Goal: Transaction & Acquisition: Purchase product/service

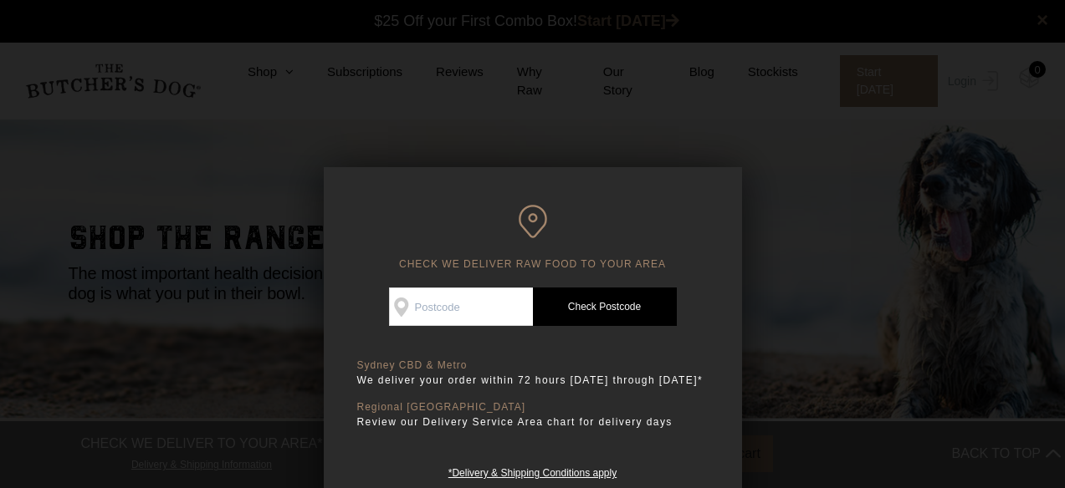
click at [458, 307] on input "Check Availability At" at bounding box center [461, 307] width 144 height 38
type input "4000"
click at [616, 317] on link "Check Postcode" at bounding box center [605, 307] width 144 height 38
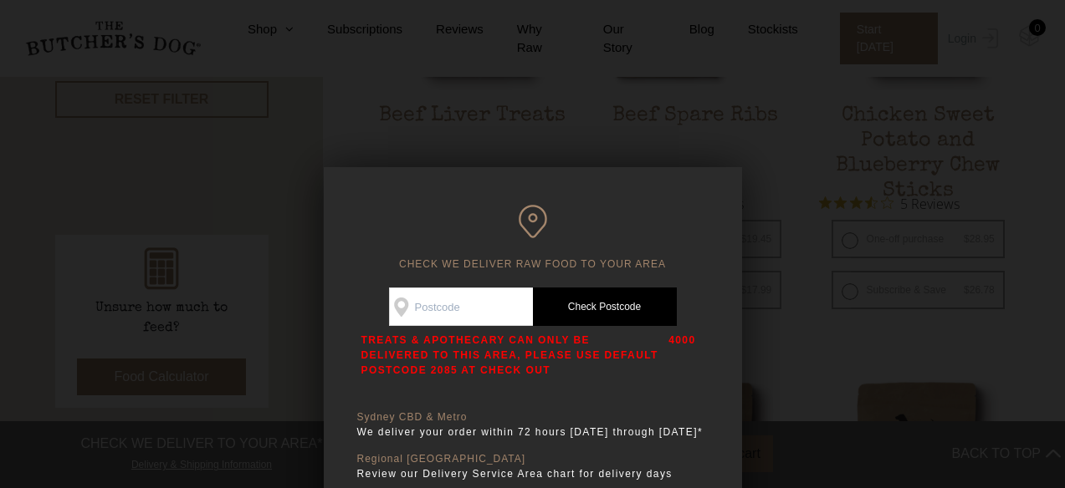
scroll to position [722, 0]
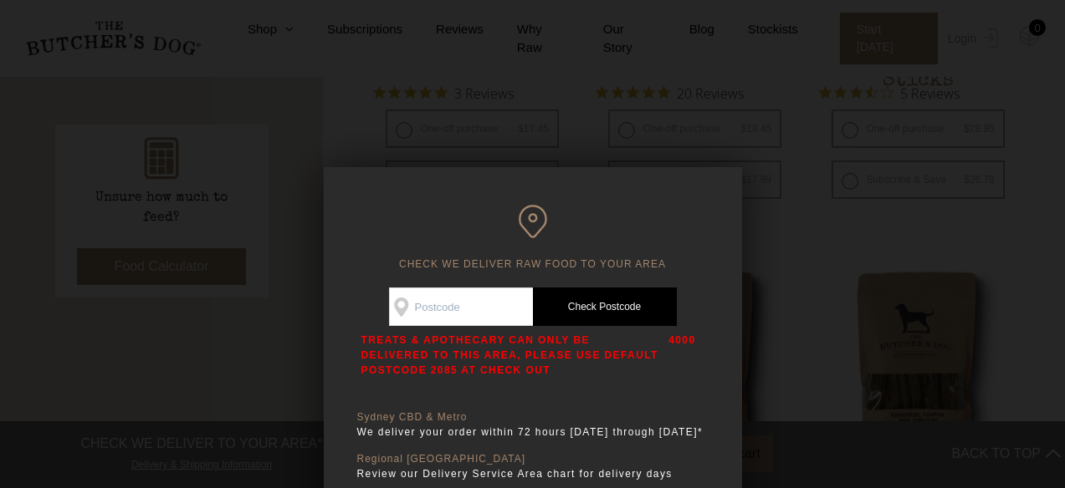
click at [842, 360] on div at bounding box center [532, 244] width 1065 height 488
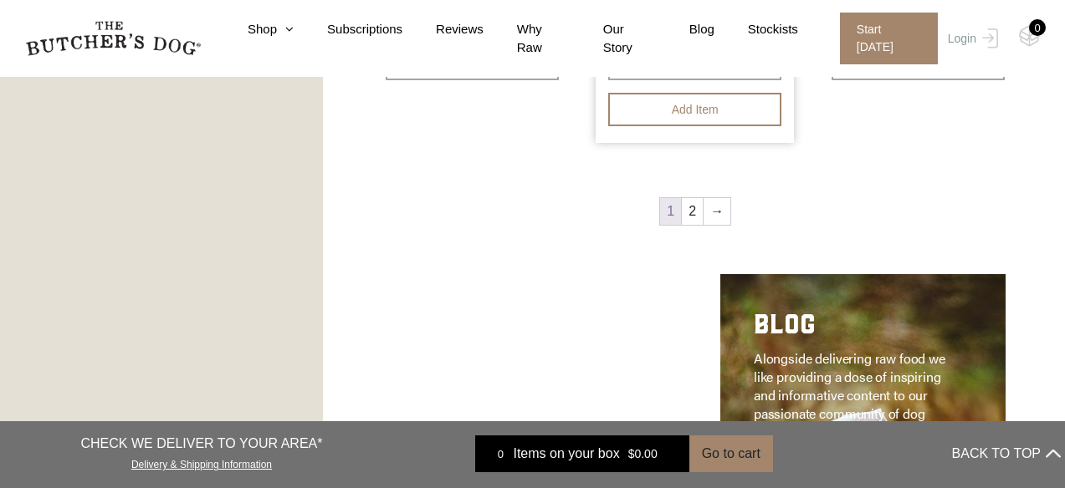
scroll to position [2302, 0]
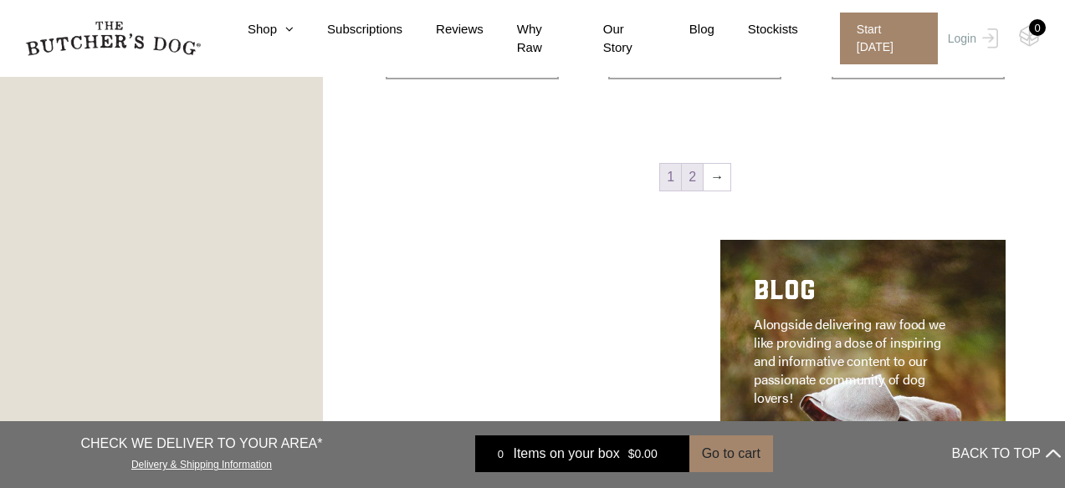
click at [692, 182] on link "2" at bounding box center [692, 177] width 21 height 27
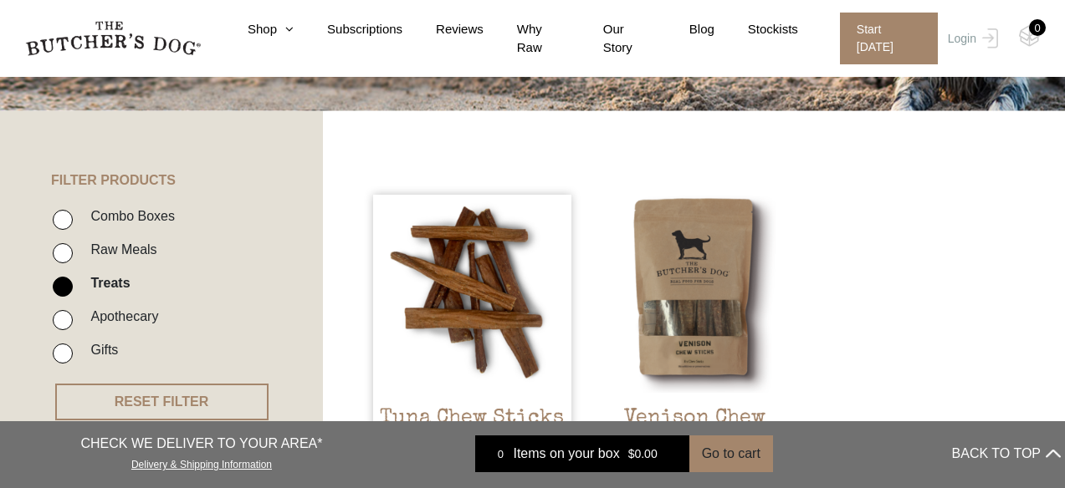
scroll to position [305, 0]
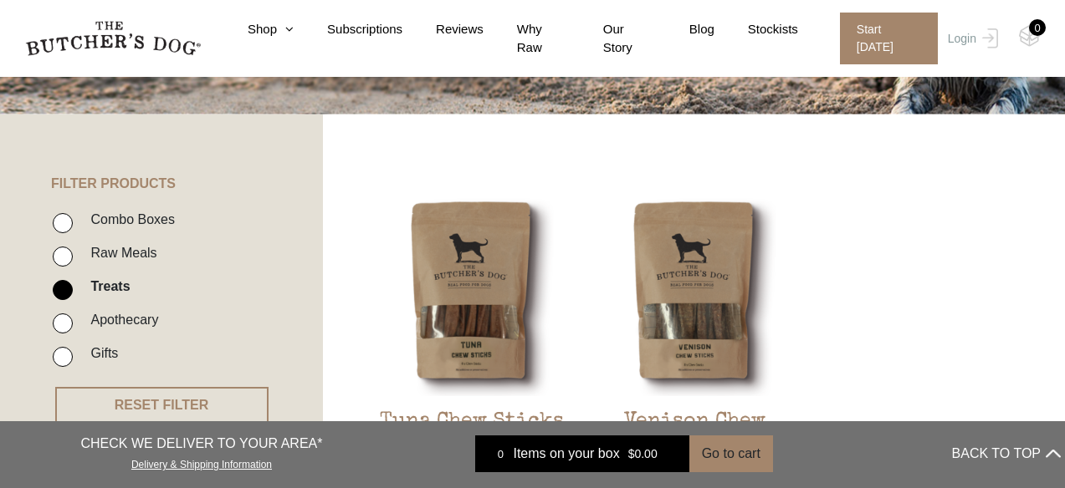
click at [63, 320] on input "Apothecary" at bounding box center [63, 324] width 20 height 20
checkbox input "true"
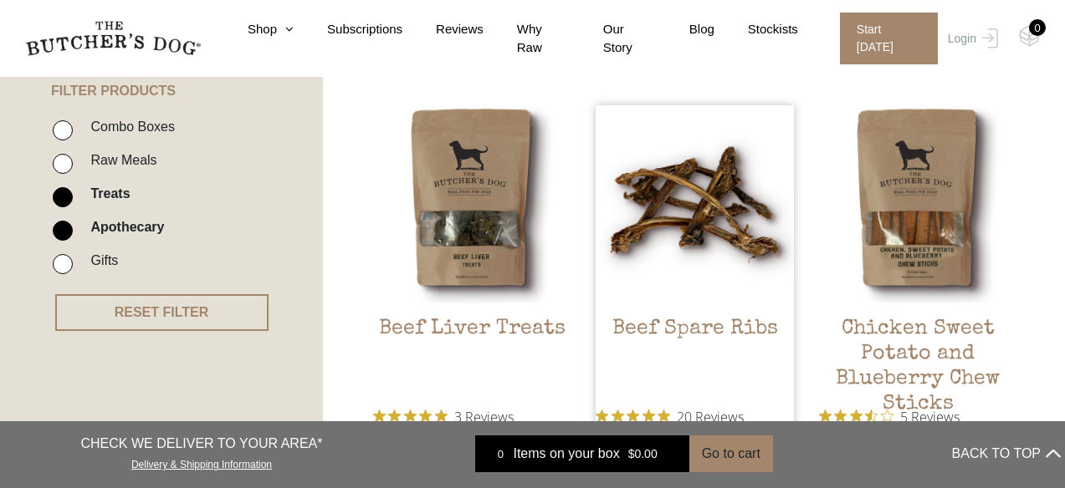
scroll to position [400, 0]
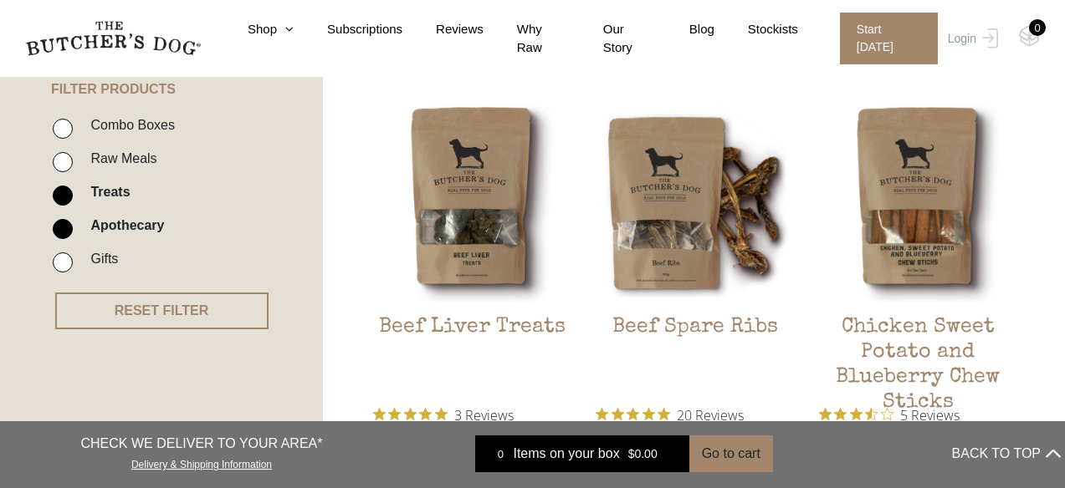
click at [69, 192] on input "Treats" at bounding box center [63, 196] width 20 height 20
checkbox input "false"
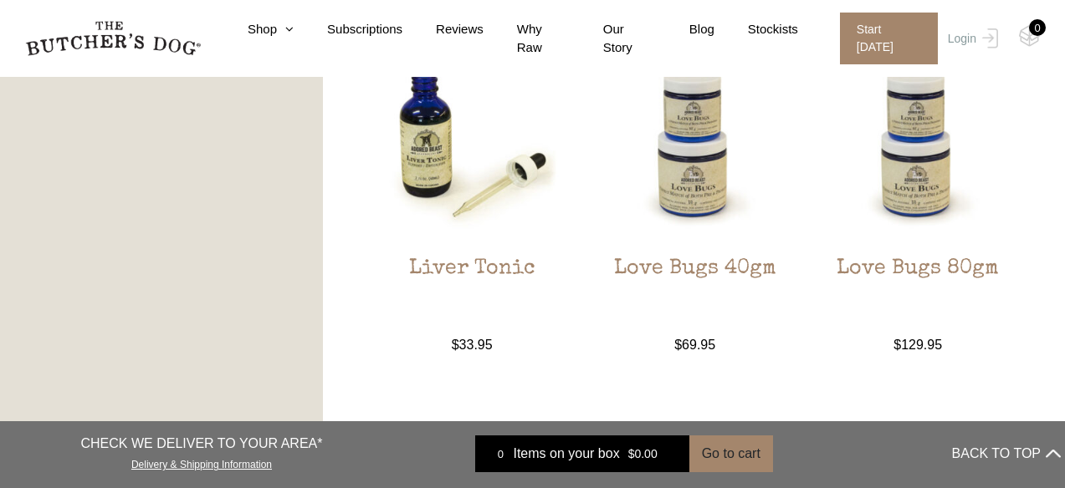
scroll to position [1221, 0]
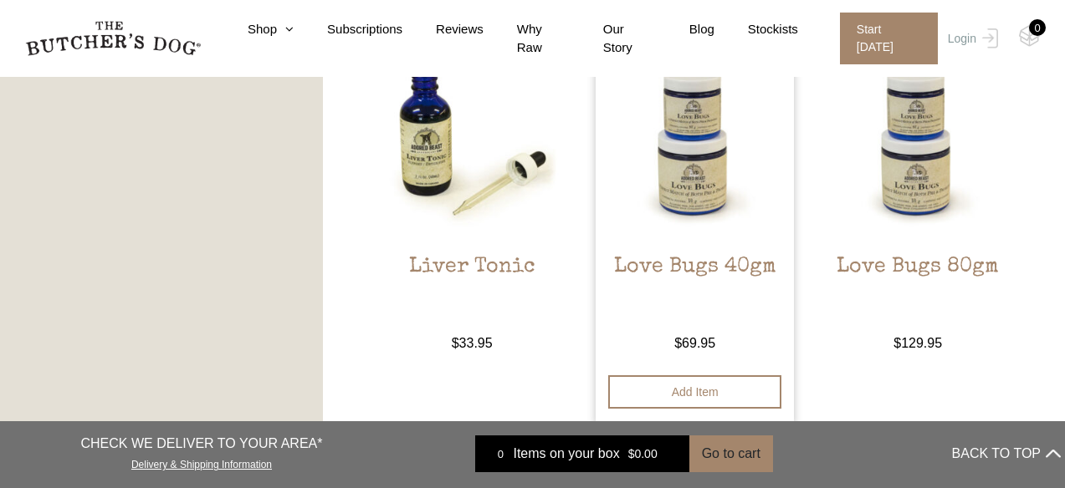
click at [699, 167] on img at bounding box center [695, 142] width 198 height 198
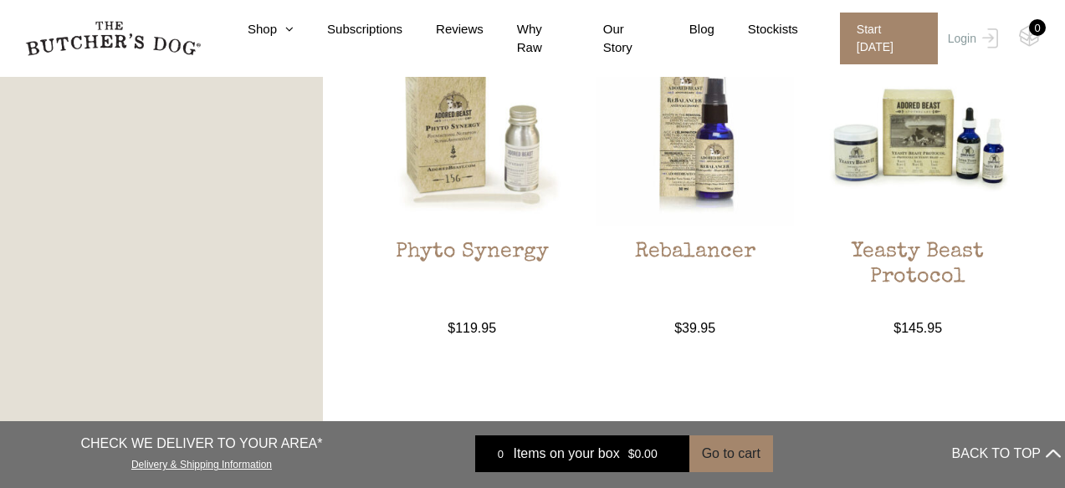
scroll to position [1603, 0]
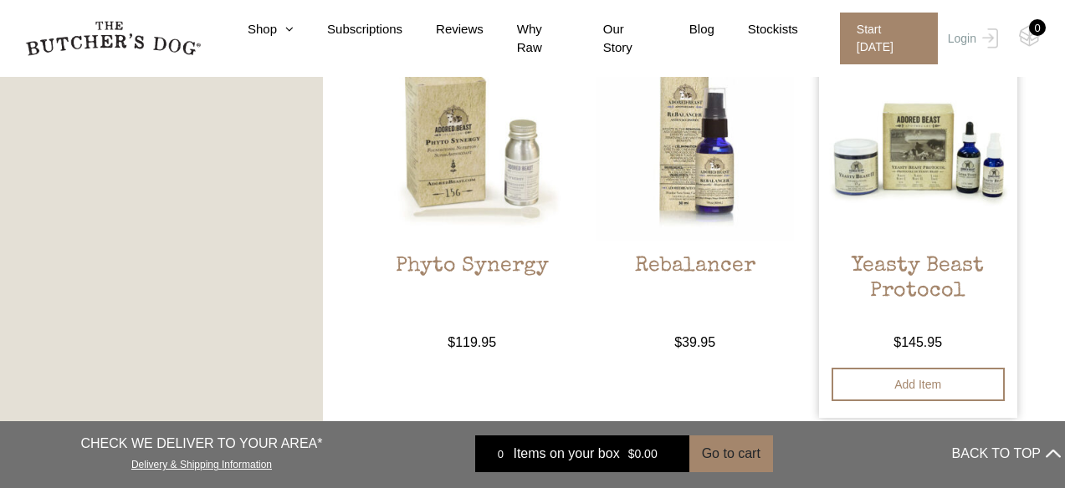
click at [900, 180] on img at bounding box center [918, 142] width 198 height 198
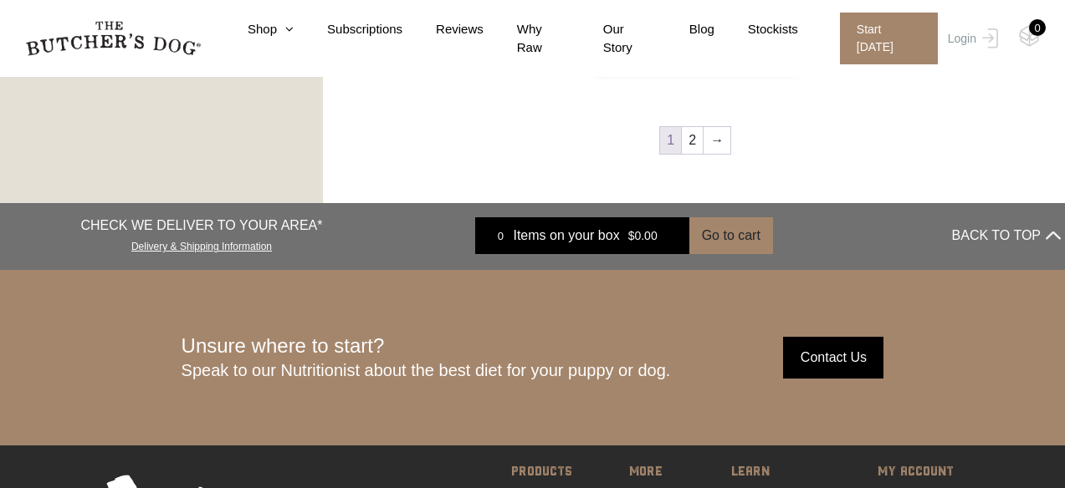
scroll to position [1961, 0]
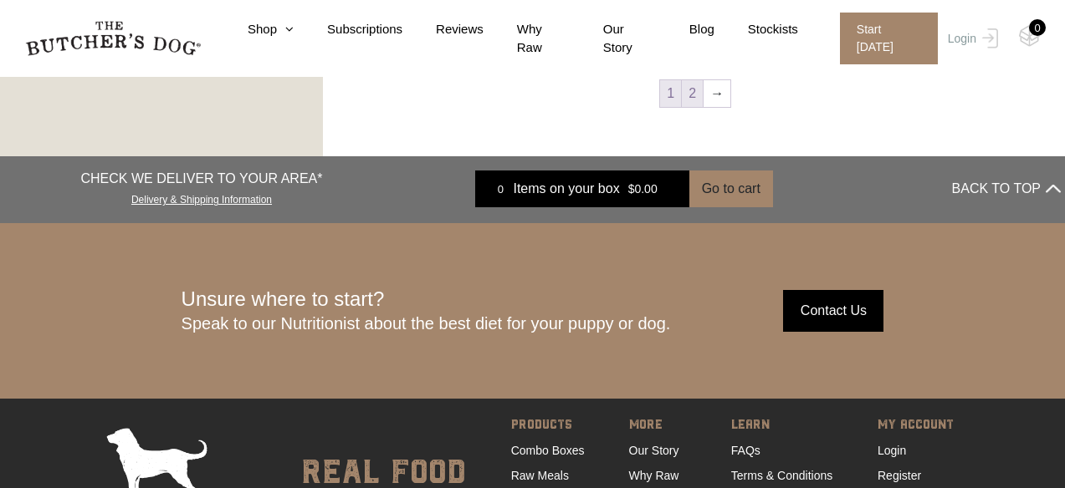
click at [696, 99] on link "2" at bounding box center [692, 93] width 21 height 27
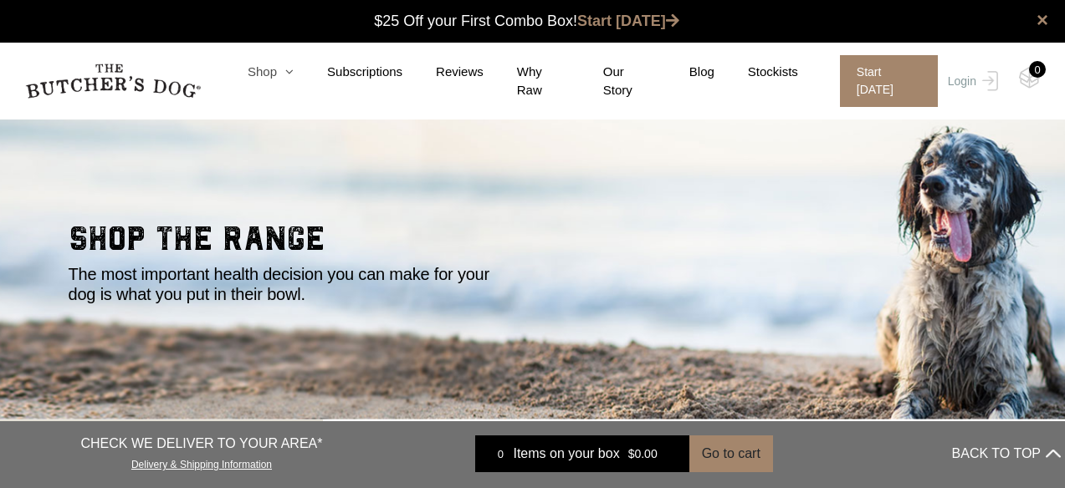
click at [253, 70] on link "Shop" at bounding box center [253, 72] width 79 height 19
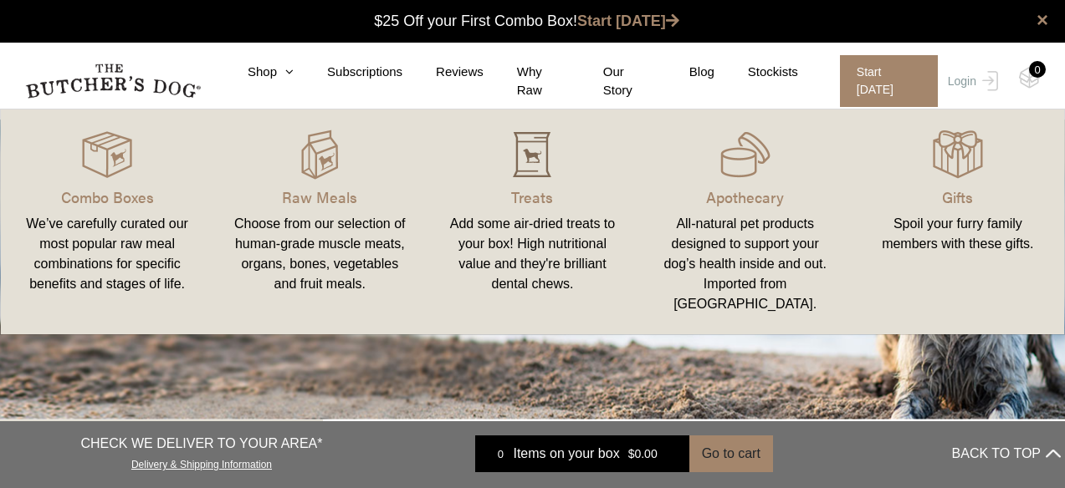
click at [532, 162] on img at bounding box center [532, 155] width 50 height 50
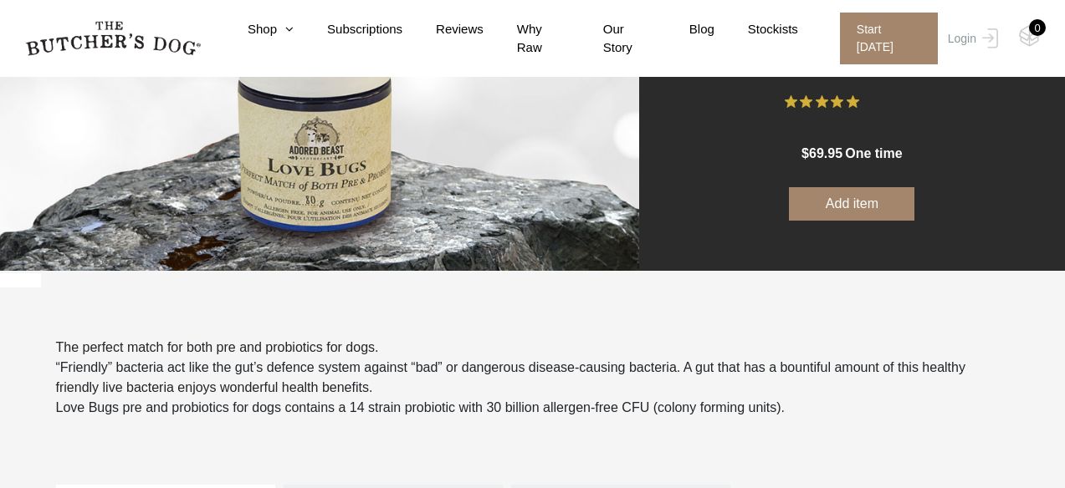
scroll to position [242, 0]
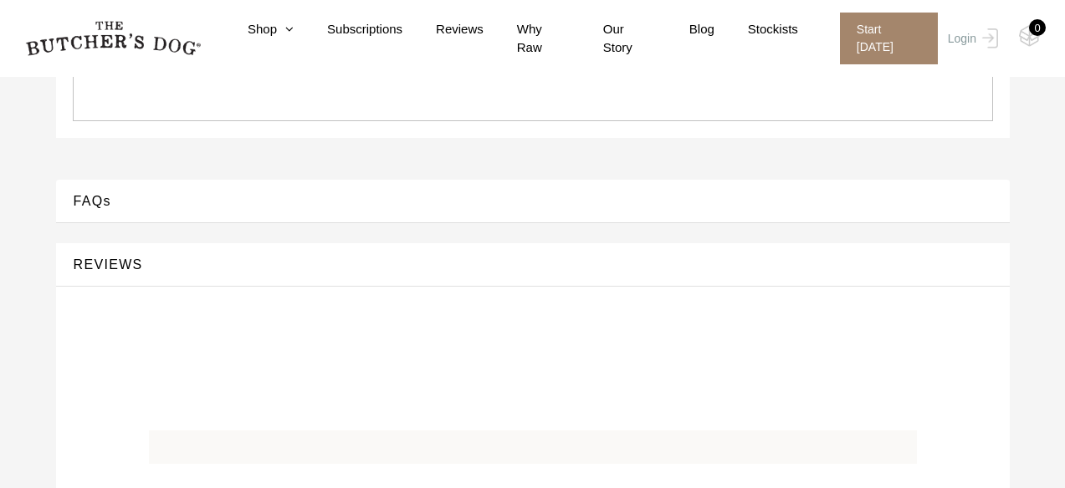
scroll to position [1019, 0]
click at [107, 202] on button "FAQs" at bounding box center [533, 199] width 920 height 23
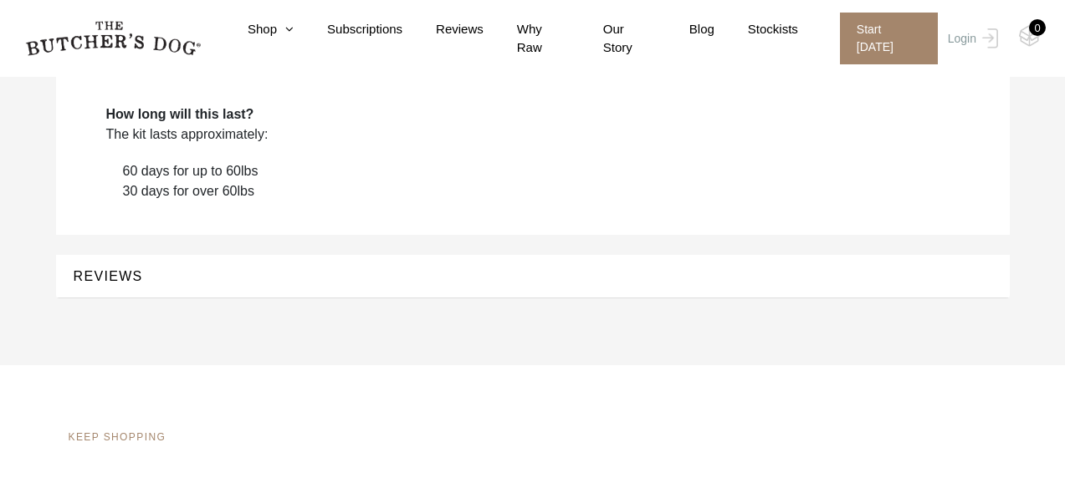
scroll to position [1171, 0]
click at [133, 276] on button "REVIEWS" at bounding box center [533, 274] width 920 height 23
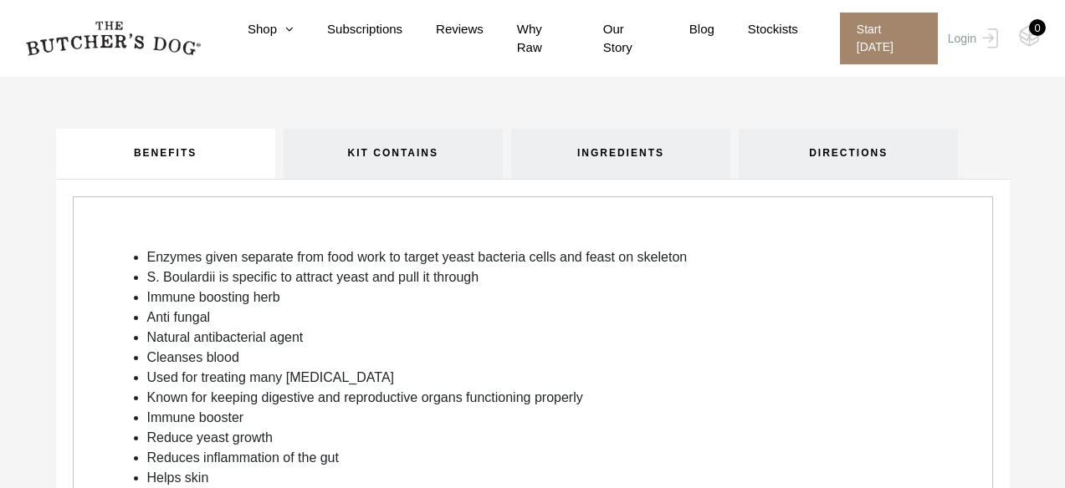
scroll to position [579, 0]
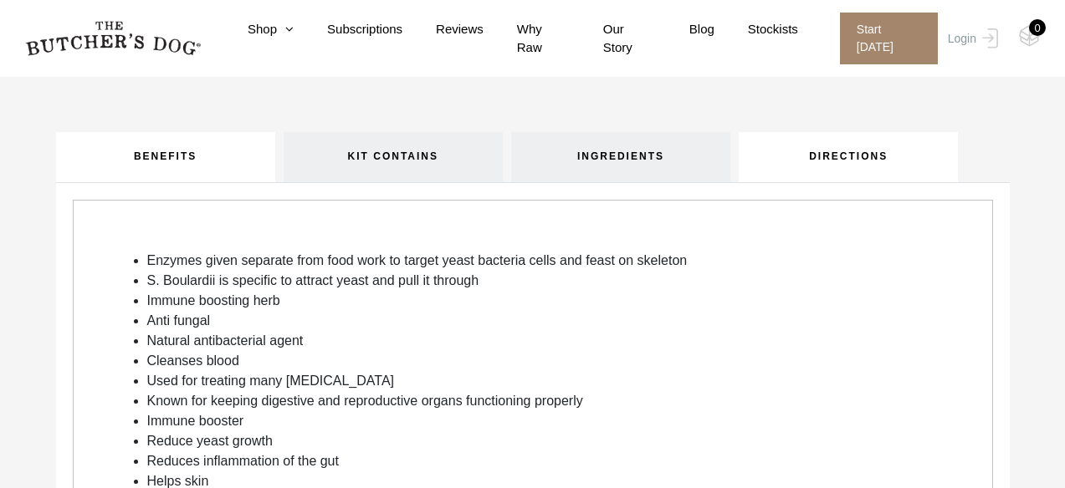
click at [810, 165] on link "DIRECTIONS" at bounding box center [848, 157] width 219 height 50
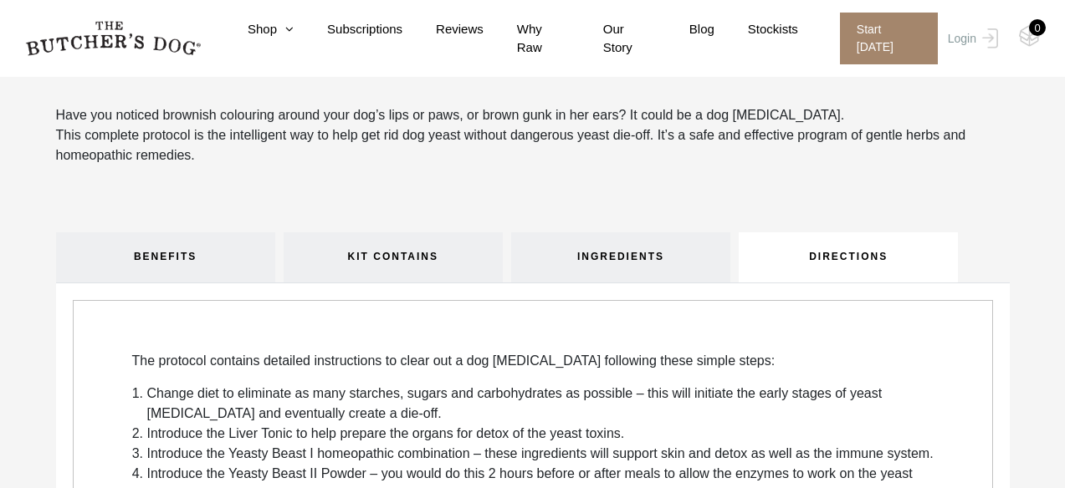
scroll to position [476, 0]
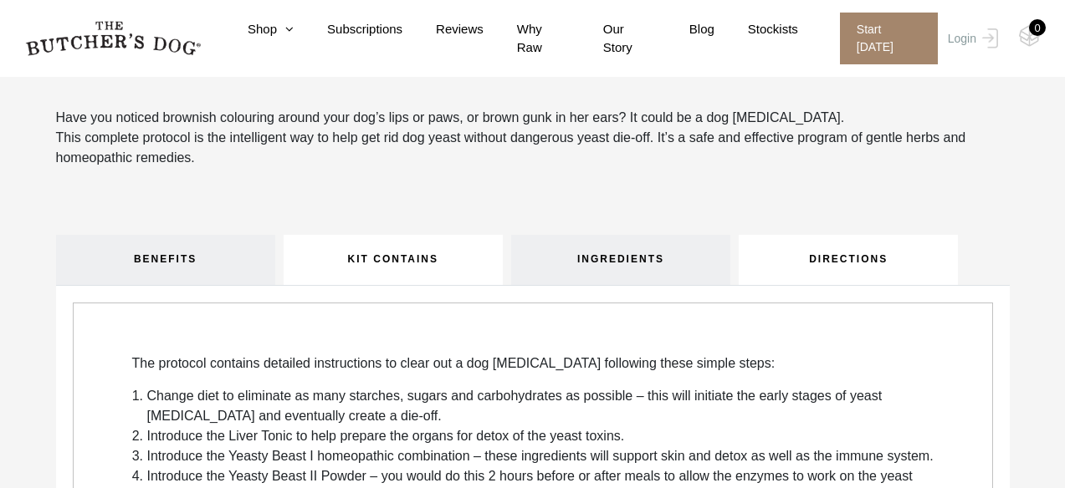
click at [357, 263] on link "KIT CONTAINS" at bounding box center [393, 260] width 219 height 50
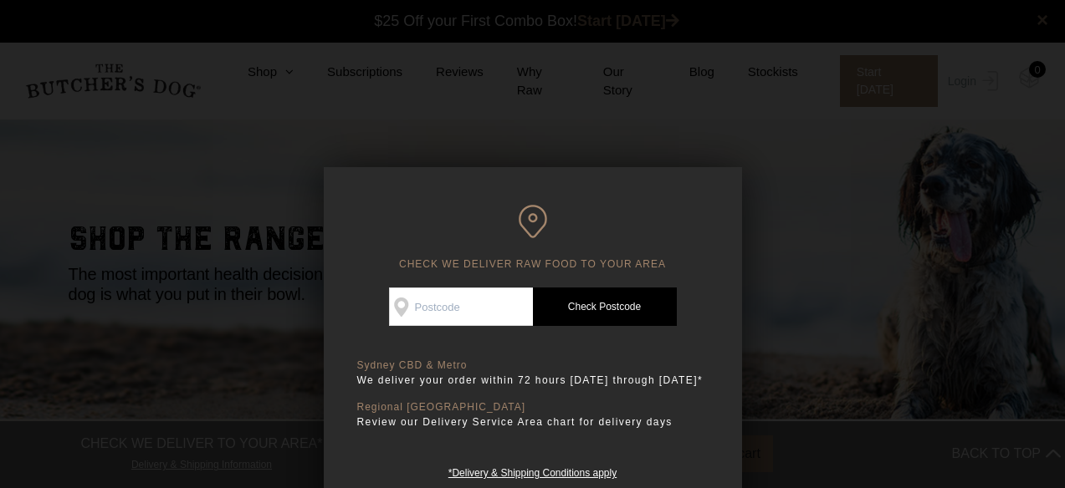
scroll to position [1, 0]
click at [811, 266] on div at bounding box center [532, 244] width 1065 height 488
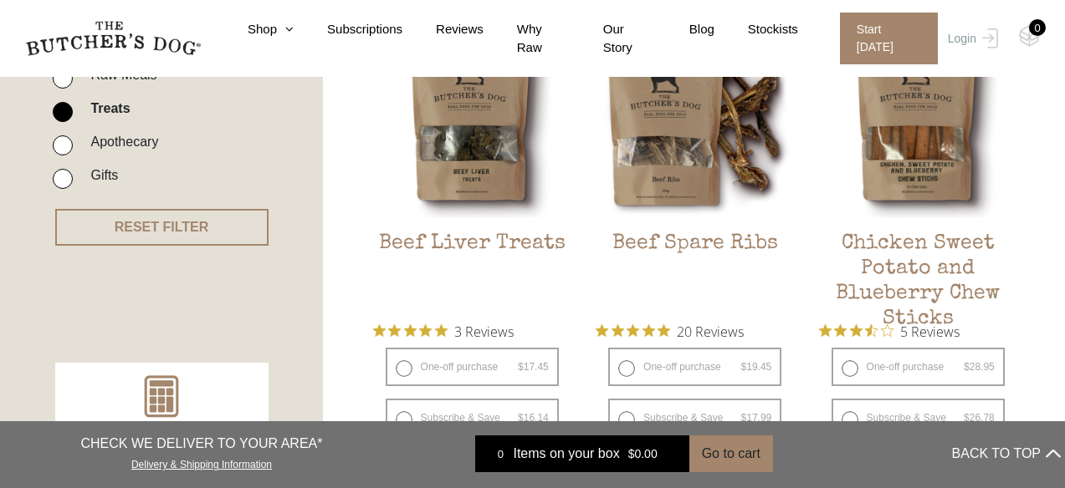
scroll to position [434, 0]
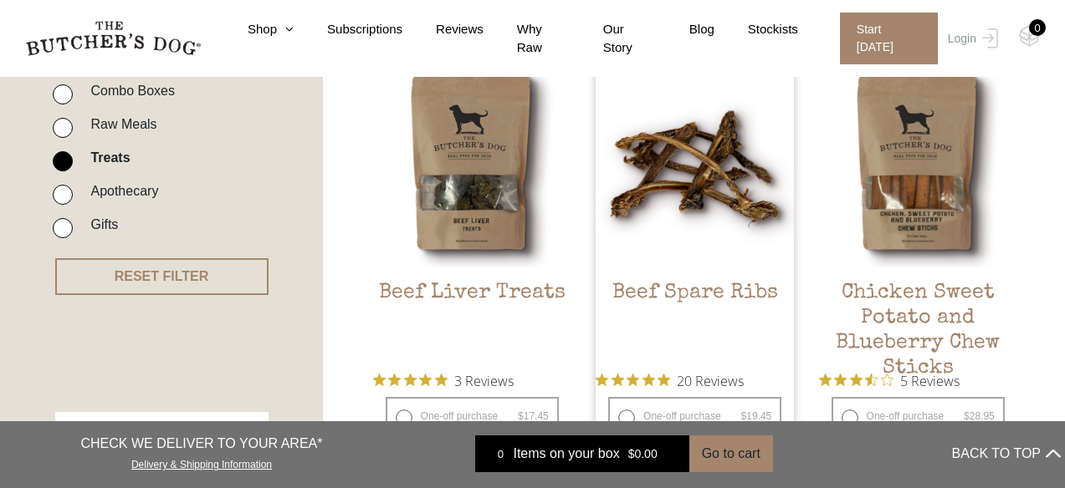
click at [724, 384] on span "20 Reviews" at bounding box center [710, 380] width 67 height 25
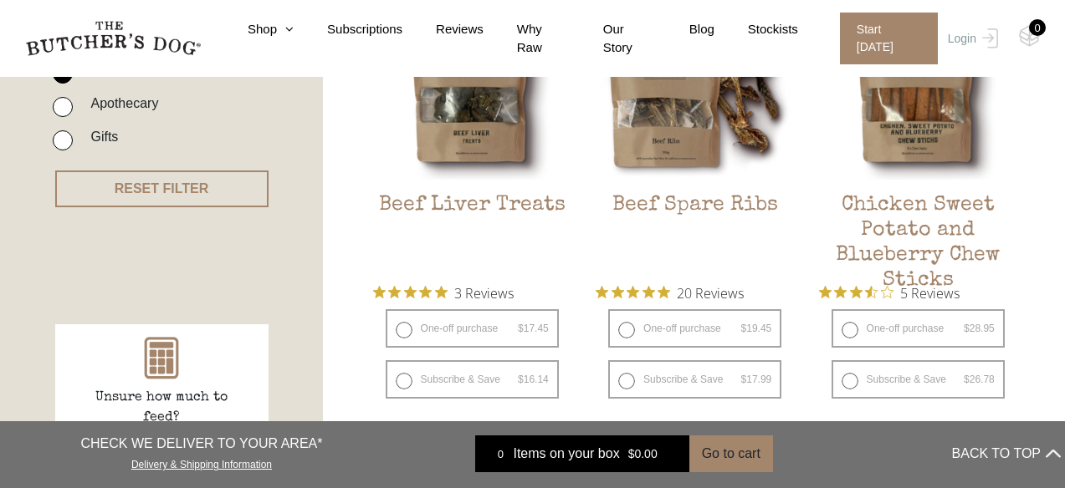
scroll to position [531, 0]
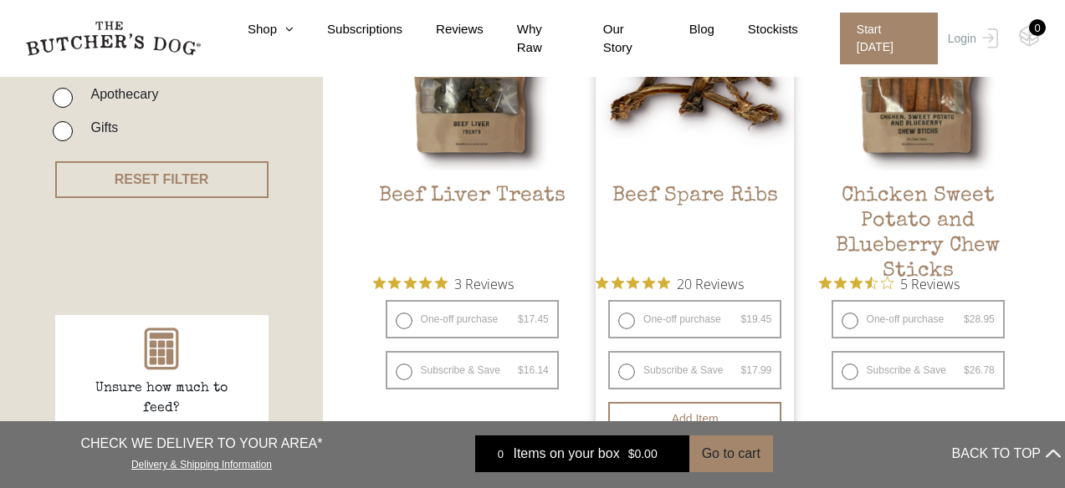
click at [723, 284] on span "20 Reviews" at bounding box center [710, 283] width 67 height 25
click at [655, 277] on icon "Rated 4.9 out of 5 stars from 20 reviews. Jump to reviews." at bounding box center [648, 283] width 13 height 13
click at [688, 136] on img at bounding box center [695, 71] width 198 height 198
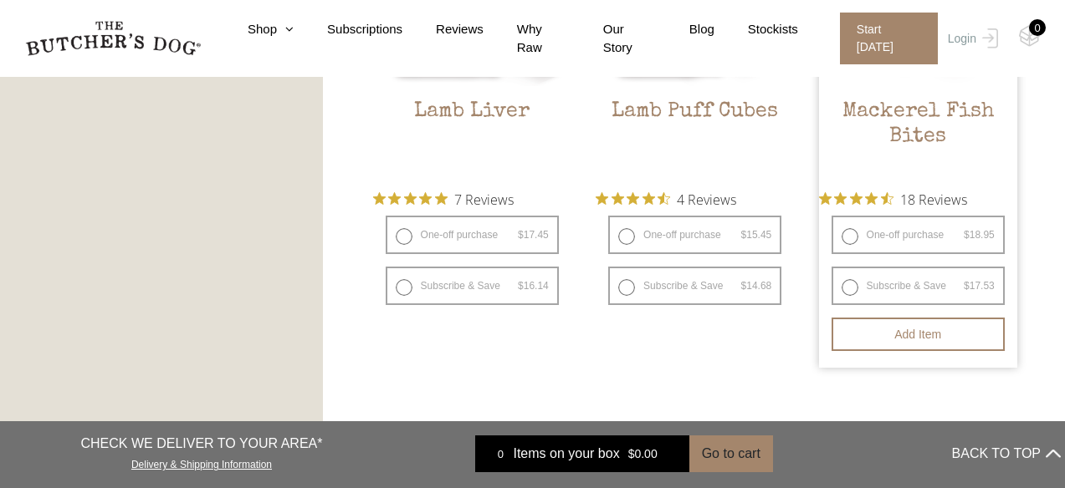
scroll to position [1888, 0]
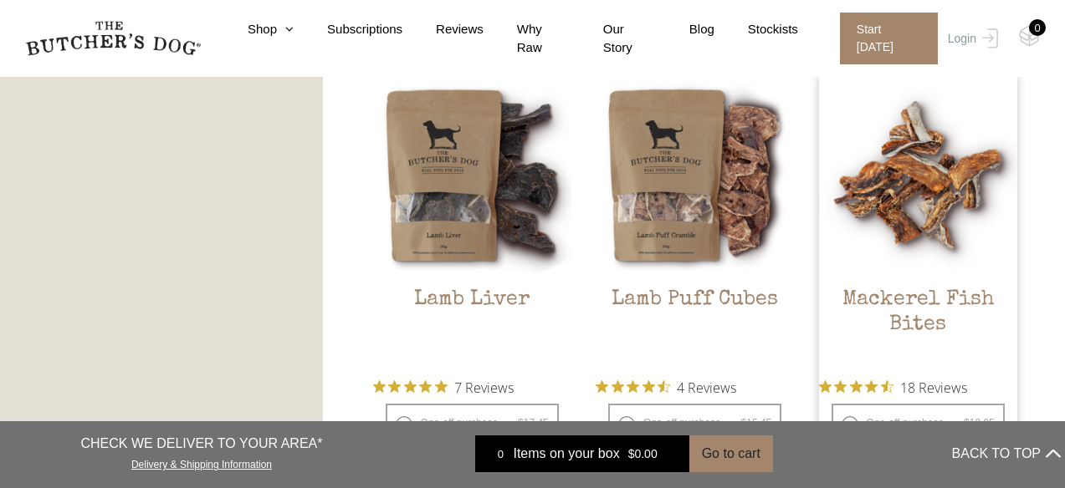
click at [903, 190] on img at bounding box center [918, 175] width 198 height 198
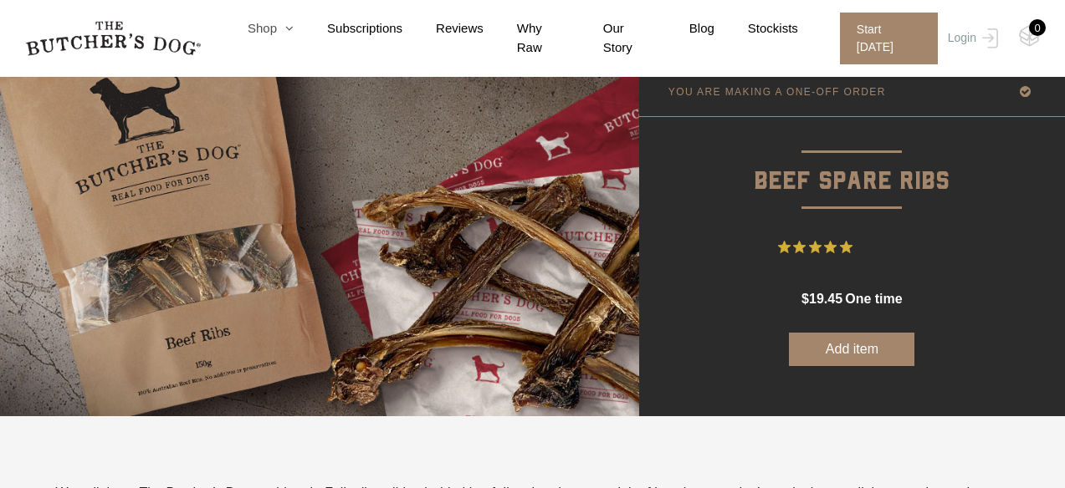
scroll to position [95, 0]
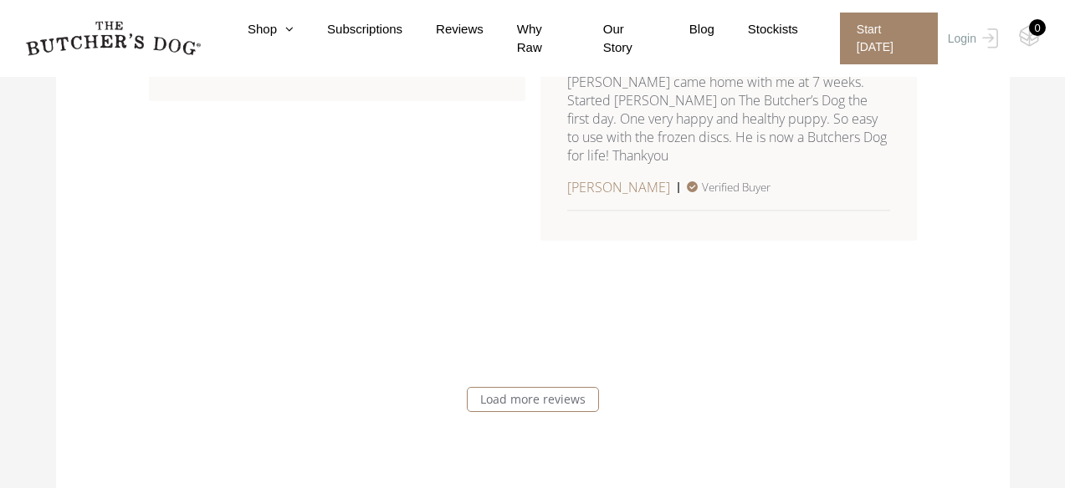
scroll to position [2230, 0]
click at [539, 399] on link "Load more reviews" at bounding box center [533, 398] width 132 height 25
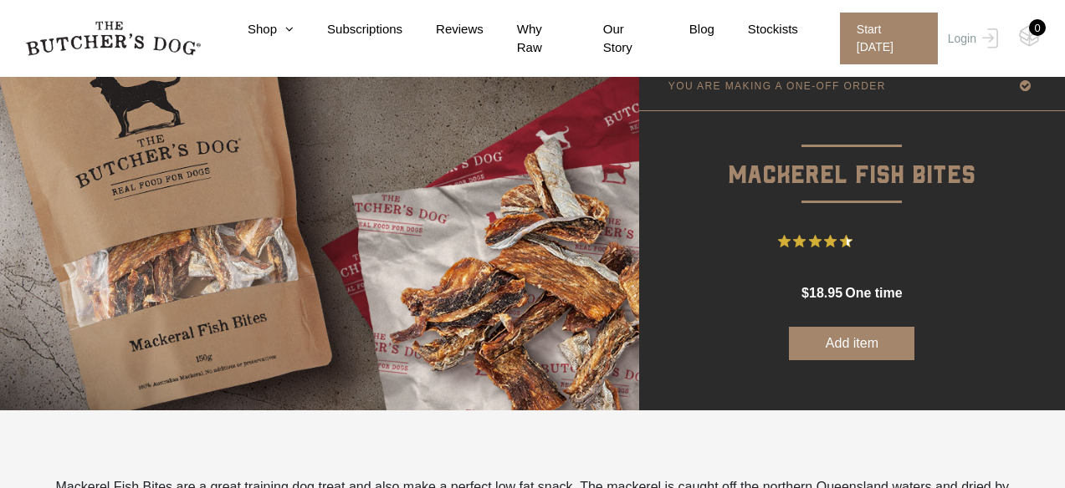
scroll to position [101, 0]
